Goal: Task Accomplishment & Management: Manage account settings

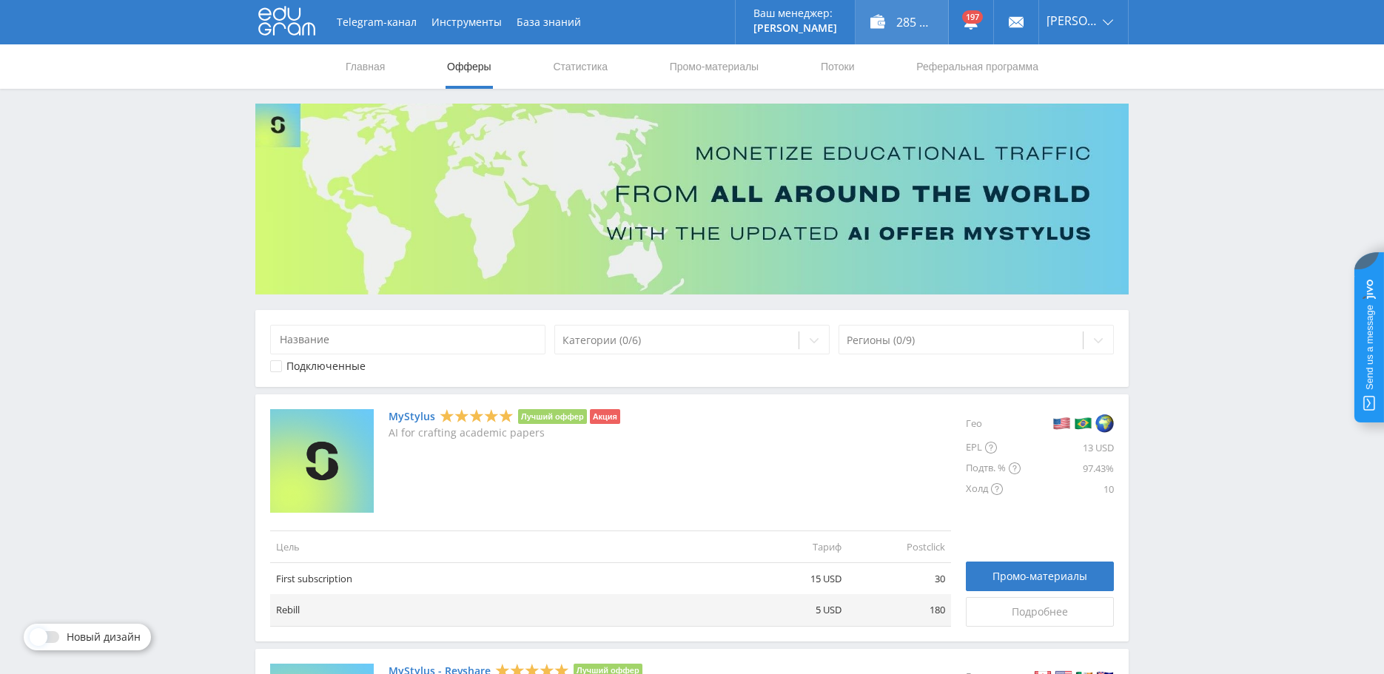
click at [894, 20] on div "285 445,00 ₽" at bounding box center [901, 22] width 92 height 44
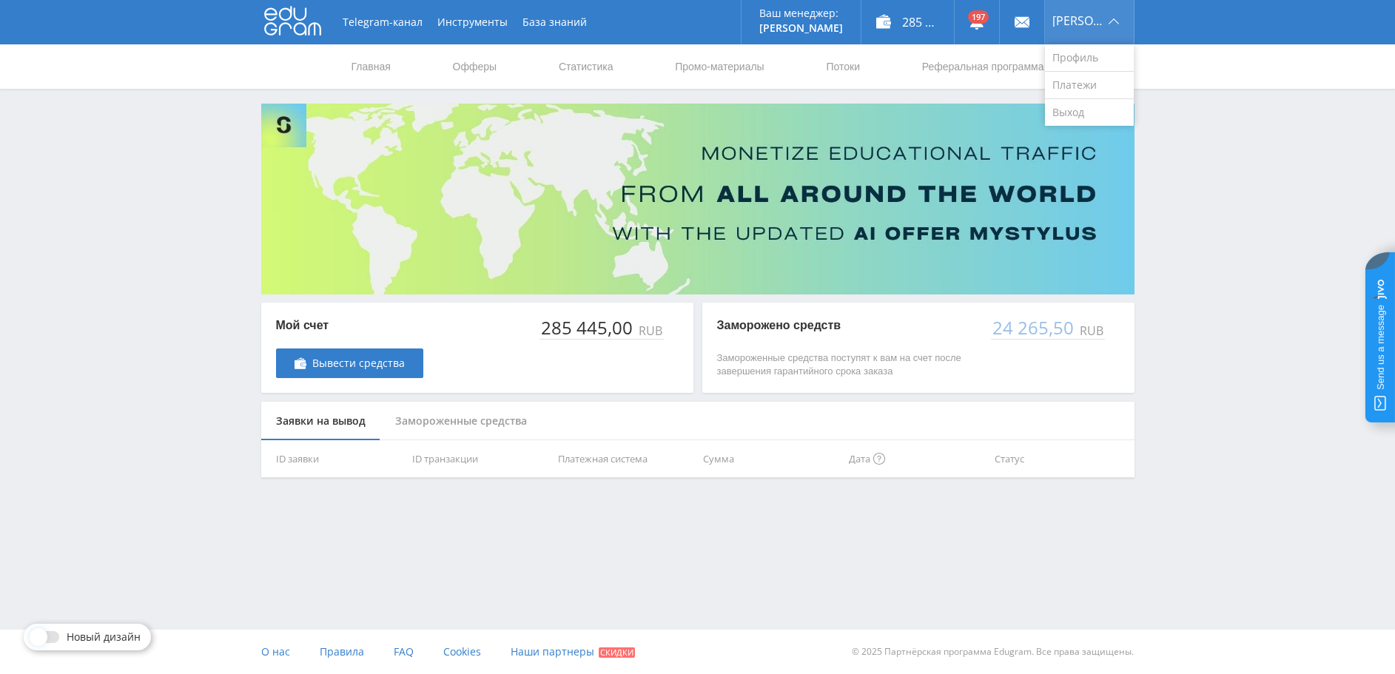
click at [1074, 18] on span "[PERSON_NAME]" at bounding box center [1078, 21] width 52 height 12
click at [961, 64] on link "Реферальная программа" at bounding box center [982, 66] width 125 height 44
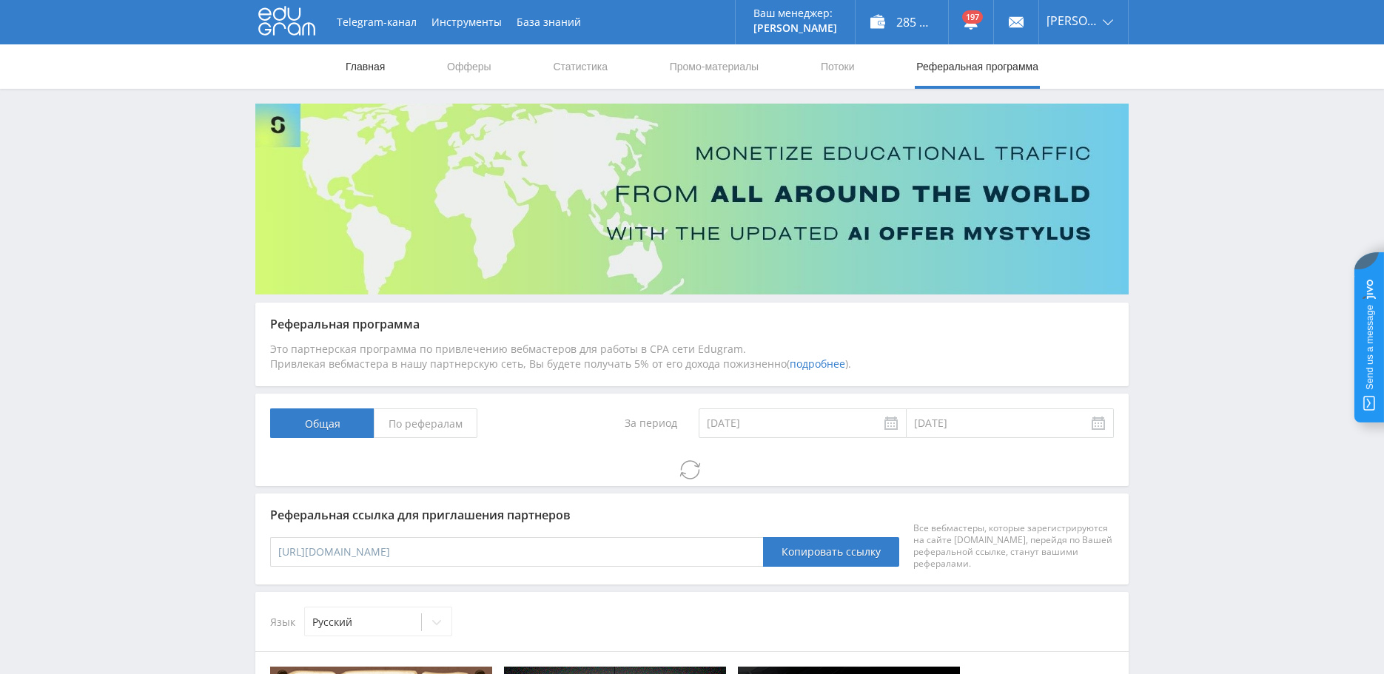
click at [366, 67] on link "Главная" at bounding box center [365, 66] width 42 height 44
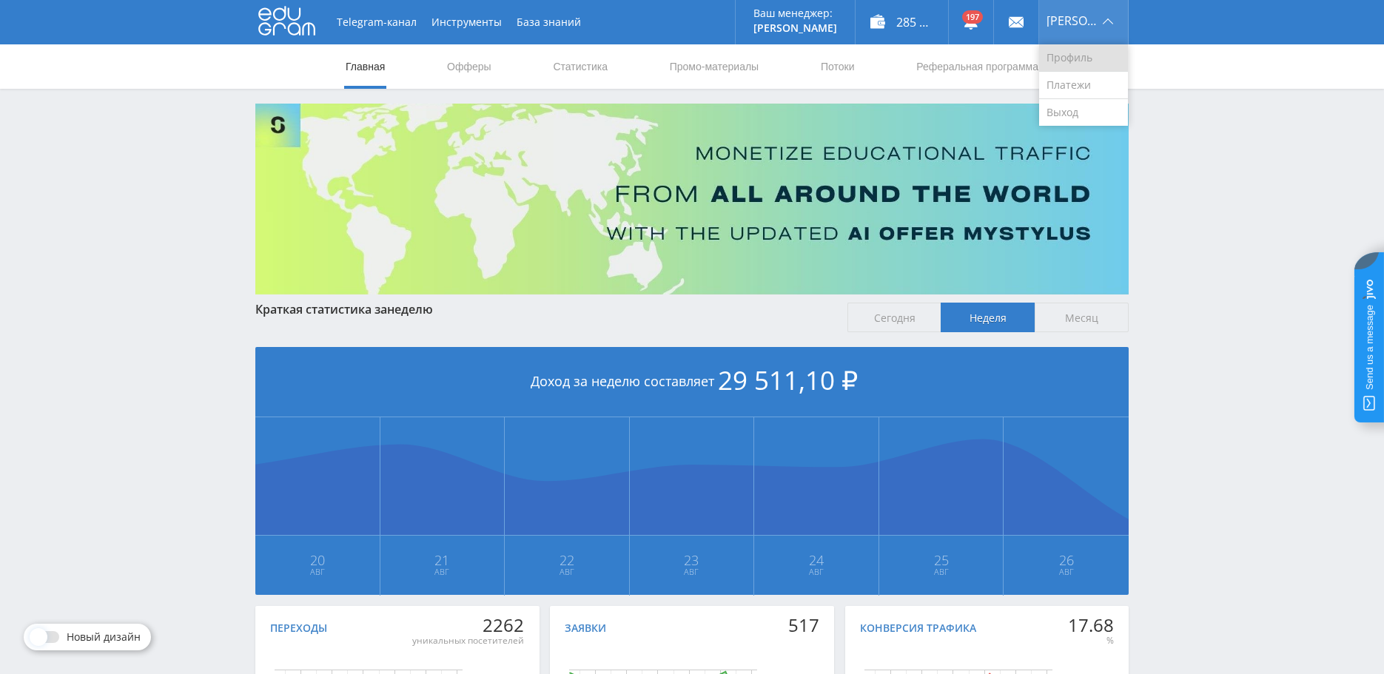
click at [1077, 55] on link "Профиль" at bounding box center [1083, 57] width 89 height 27
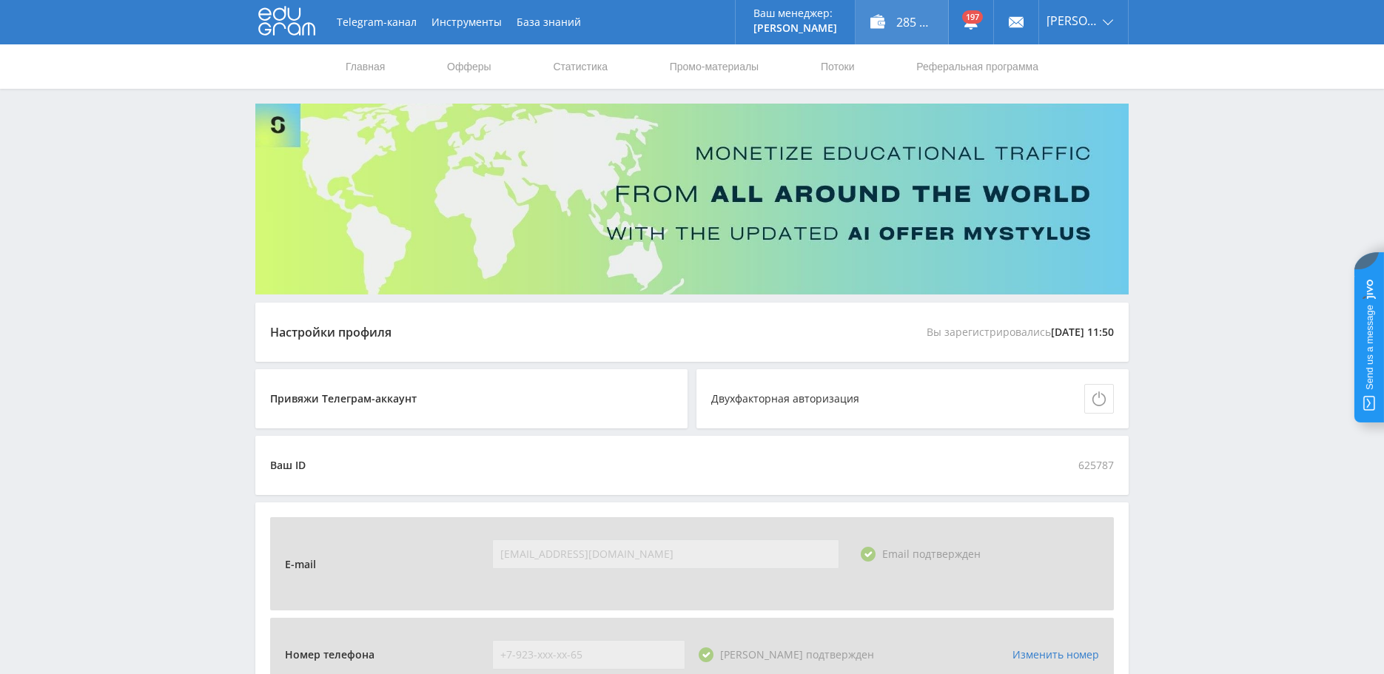
click at [903, 14] on div "285 445,00 ₽" at bounding box center [901, 22] width 92 height 44
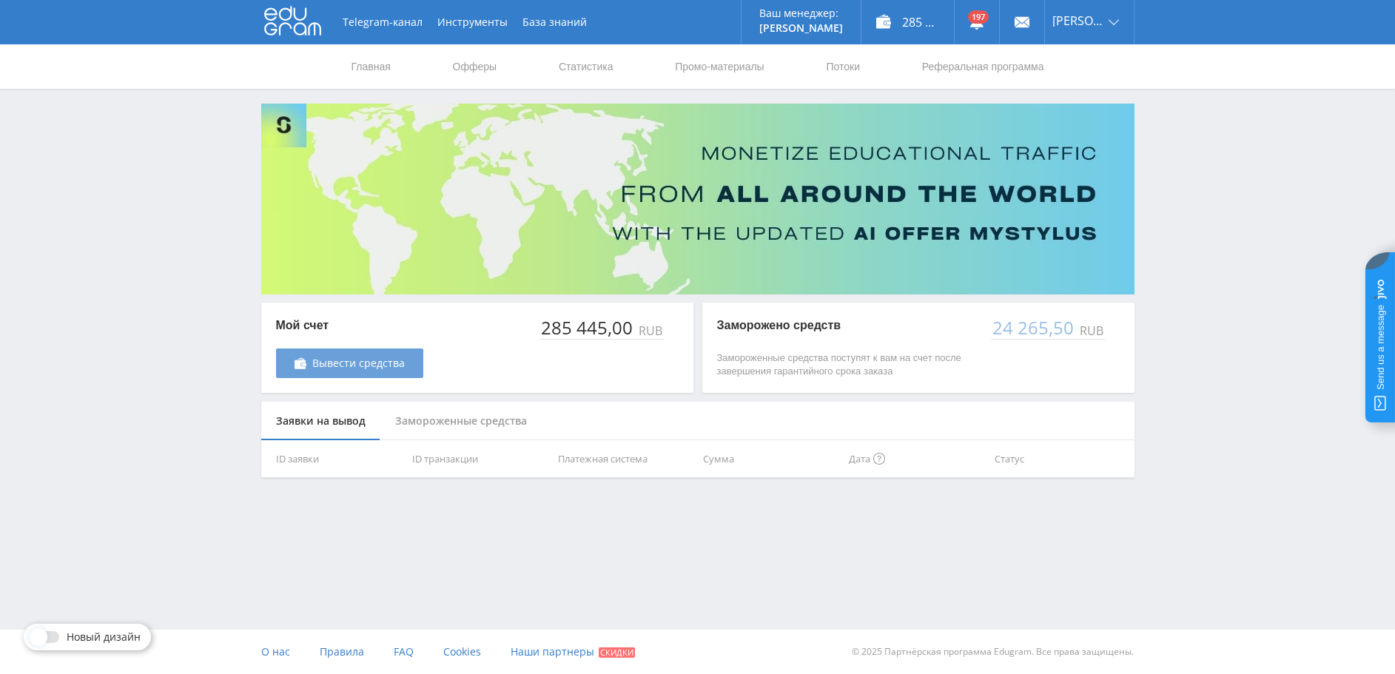
click at [340, 361] on span "Вывести средства" at bounding box center [358, 363] width 92 height 12
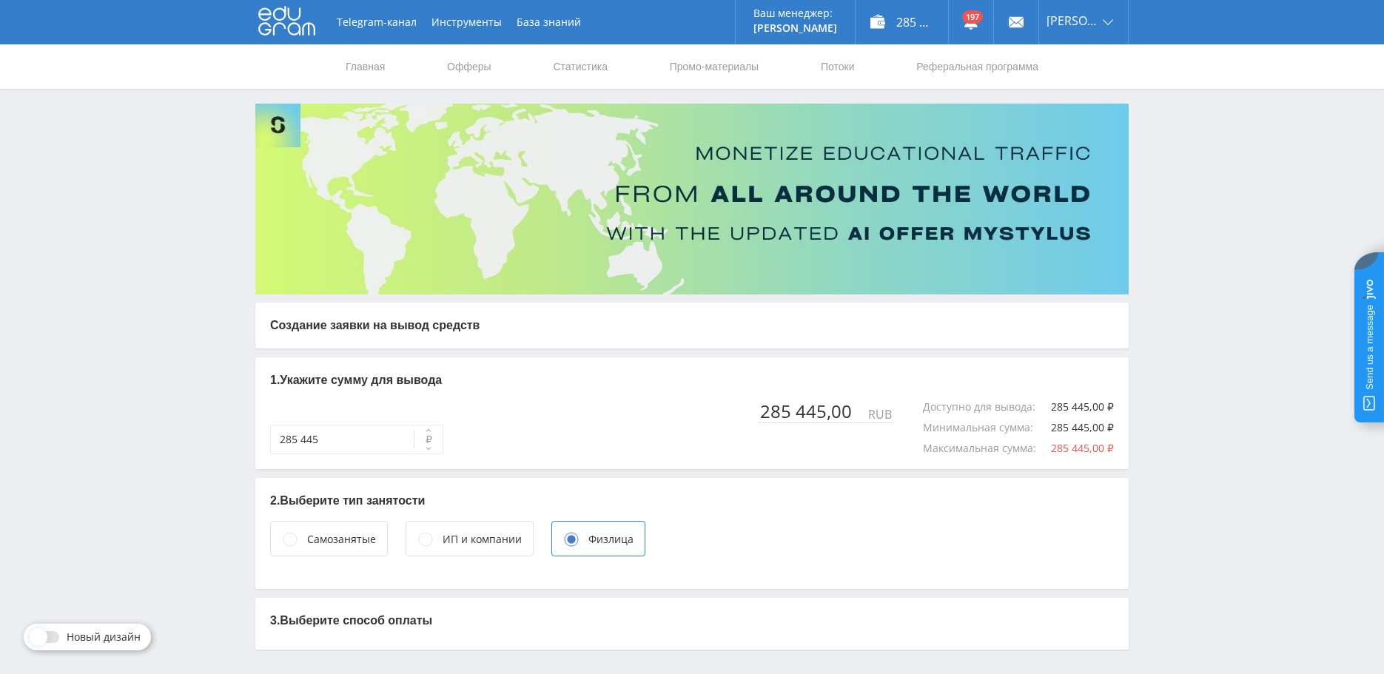
click at [419, 540] on circle at bounding box center [425, 539] width 13 height 13
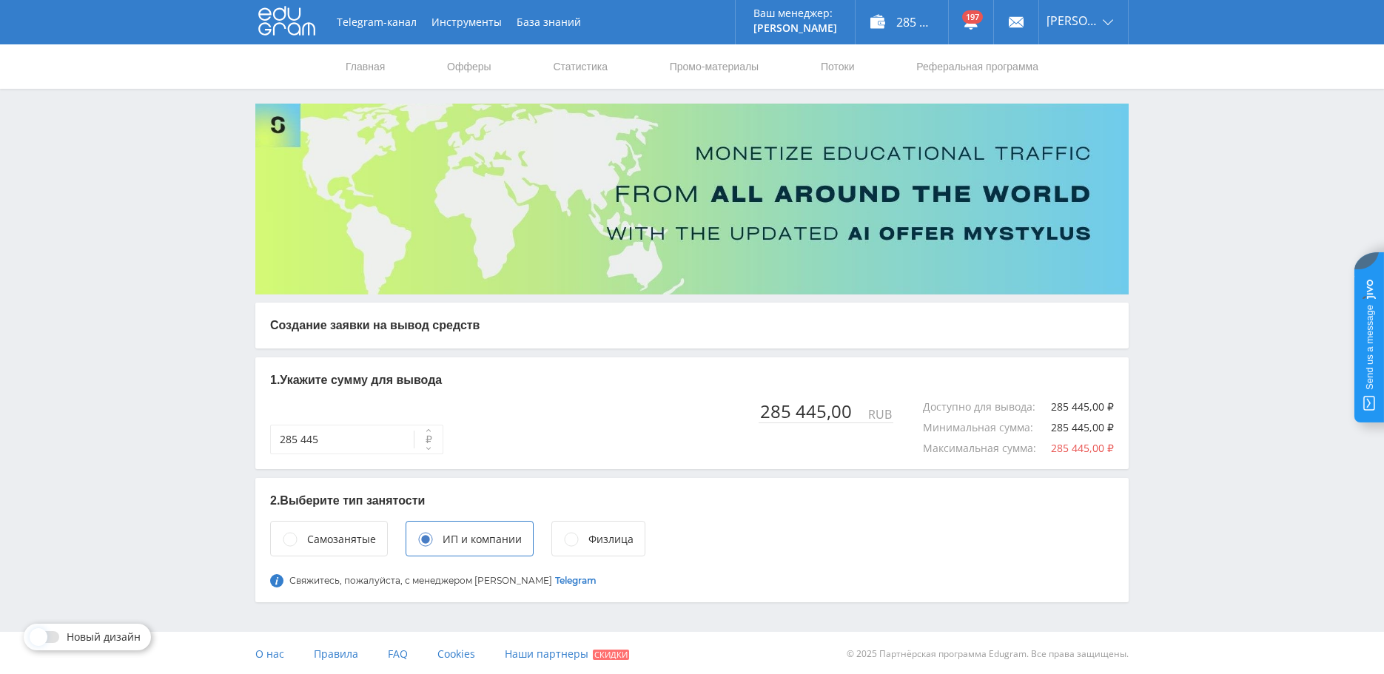
scroll to position [2, 0]
